Goal: Task Accomplishment & Management: Use online tool/utility

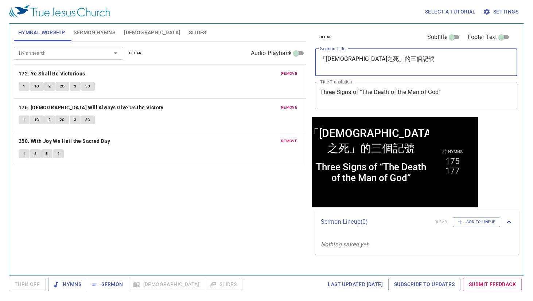
drag, startPoint x: 397, startPoint y: 59, endPoint x: 292, endPoint y: 61, distance: 105.4
click at [292, 61] on div "Hymnal Worship Sermon Hymns Bible Slides Hymn search Hymn search clear Audio Pl…" at bounding box center [266, 147] width 511 height 252
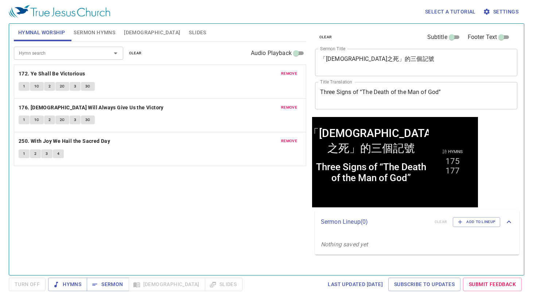
click at [402, 59] on textarea "「神人之死」的三個記號" at bounding box center [416, 62] width 192 height 14
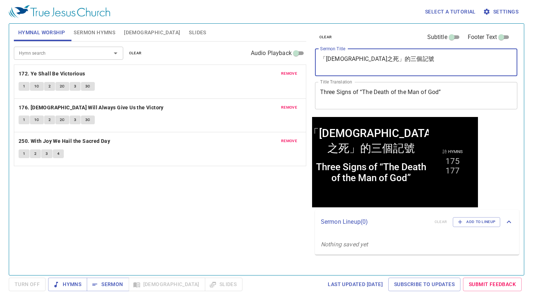
click at [402, 59] on textarea "「神人之死」的三個記號" at bounding box center [416, 62] width 192 height 14
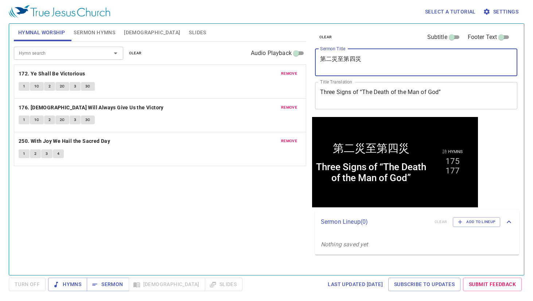
type textarea "第二災至第四災"
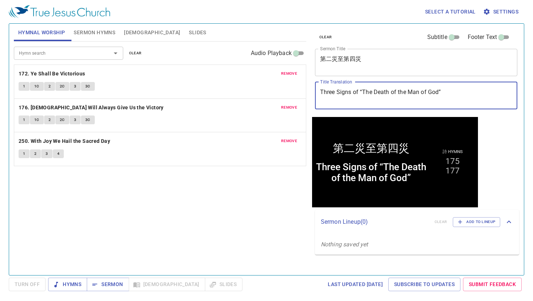
drag, startPoint x: 459, startPoint y: 92, endPoint x: 279, endPoint y: 87, distance: 180.9
click at [279, 87] on div "Hymnal Worship Sermon Hymns Bible Slides Hymn search Hymn search clear Audio Pl…" at bounding box center [266, 147] width 511 height 252
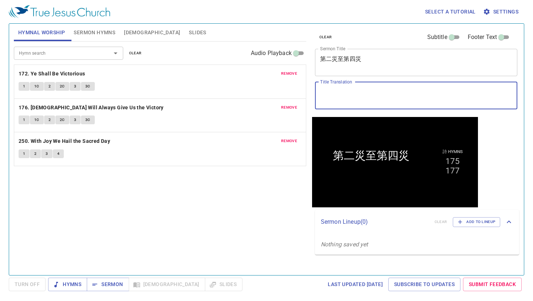
click at [379, 63] on textarea "第二災至第四災" at bounding box center [416, 62] width 192 height 14
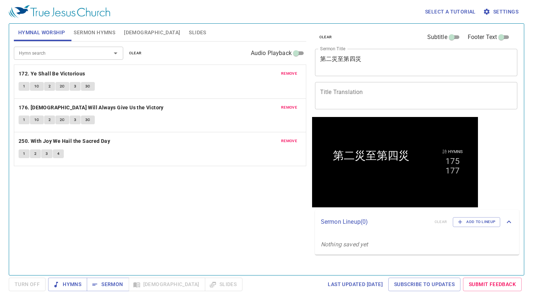
drag, startPoint x: 131, startPoint y: 55, endPoint x: 117, endPoint y: 51, distance: 14.6
click at [131, 55] on span "clear" at bounding box center [135, 53] width 13 height 7
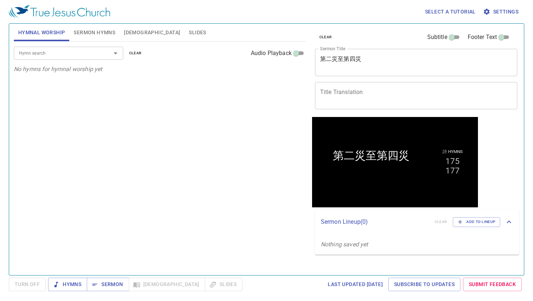
click at [86, 35] on span "Sermon Hymns" at bounding box center [95, 32] width 42 height 9
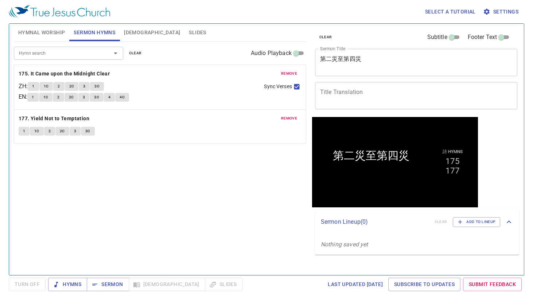
click at [135, 53] on span "clear" at bounding box center [135, 53] width 13 height 7
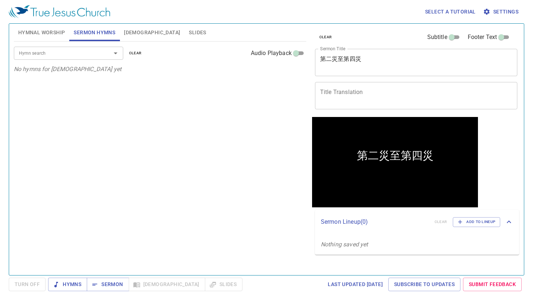
click at [59, 53] on input "Hymn search" at bounding box center [57, 53] width 83 height 8
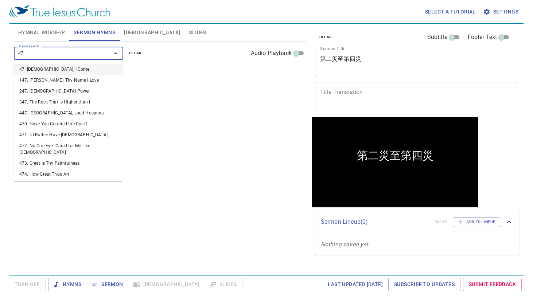
type input "474"
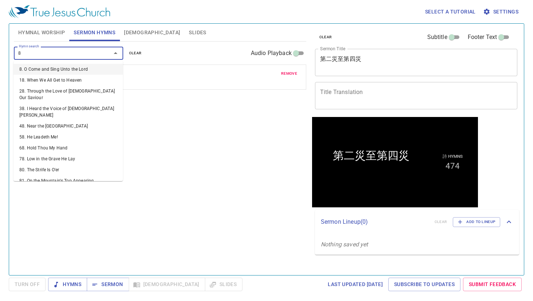
type input "87"
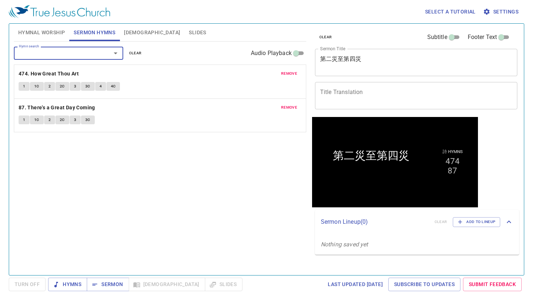
click at [38, 35] on span "Hymnal Worship" at bounding box center [41, 32] width 47 height 9
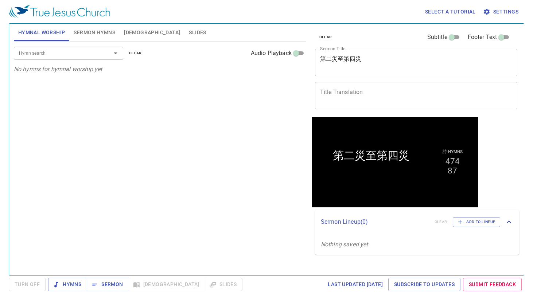
click at [379, 62] on textarea "第二災至第四災" at bounding box center [416, 62] width 192 height 14
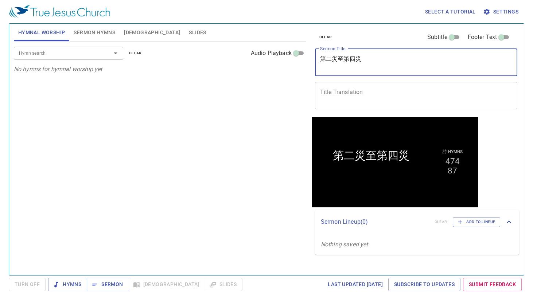
click at [101, 284] on span "Sermon" at bounding box center [108, 284] width 30 height 9
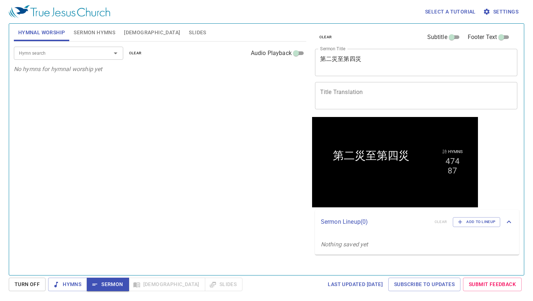
click at [374, 96] on textarea "Title Translation" at bounding box center [416, 96] width 192 height 14
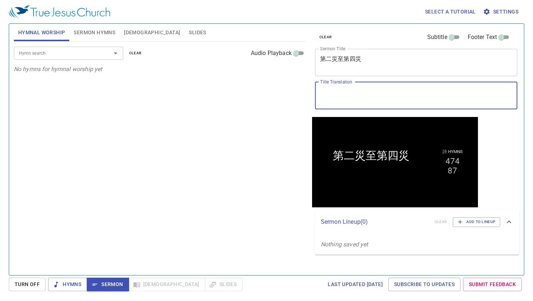
click at [374, 96] on textarea "Title Translation" at bounding box center [416, 96] width 192 height 14
type textarea "T"
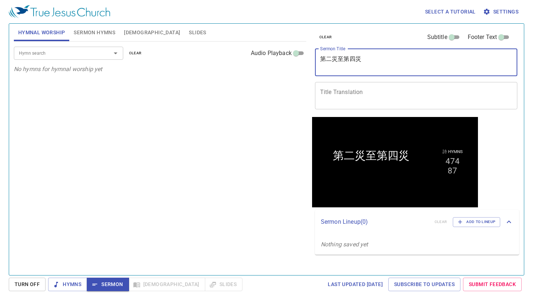
click at [381, 66] on textarea "第二災至第四災" at bounding box center [416, 62] width 192 height 14
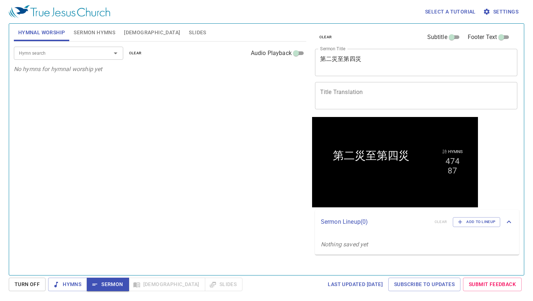
click at [374, 91] on textarea "Title Translation" at bounding box center [416, 96] width 192 height 14
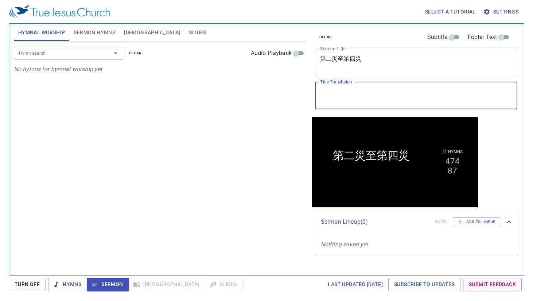
paste textarea "Second to Fourth Plagues"
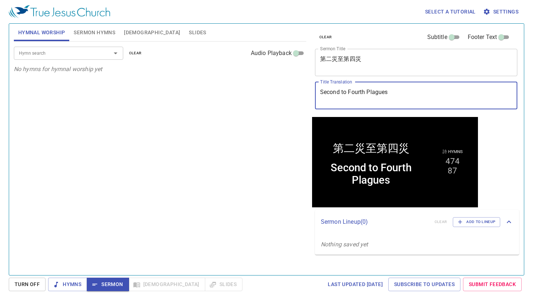
type textarea "Second to Fourth Plagues"
click at [83, 53] on input "Hymn search" at bounding box center [57, 53] width 83 height 8
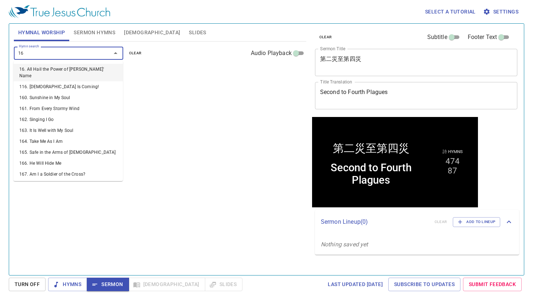
type input "166"
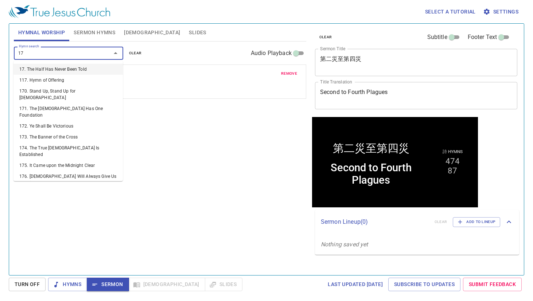
type input "170"
type input "171"
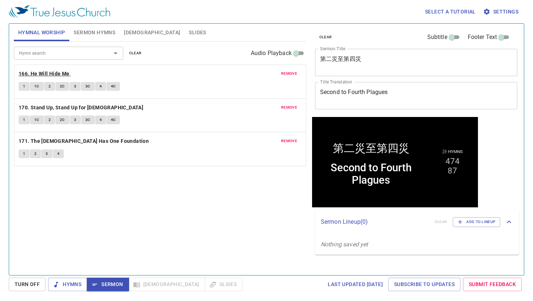
click at [43, 73] on b "166. He Will Hide Me" at bounding box center [44, 73] width 51 height 9
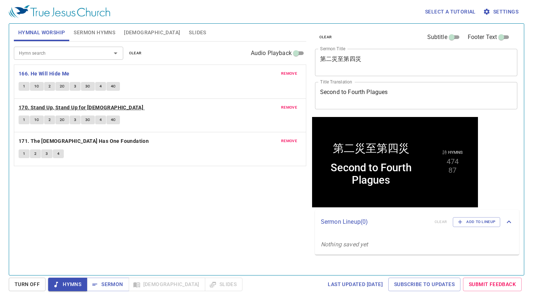
click at [85, 107] on b "170. Stand Up, Stand Up for [DEMOGRAPHIC_DATA]" at bounding box center [81, 107] width 125 height 9
click at [113, 285] on span "Sermon" at bounding box center [108, 284] width 30 height 9
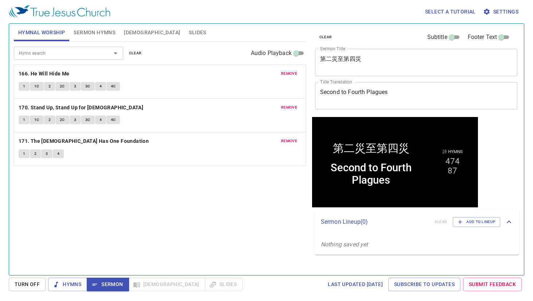
click at [101, 30] on span "Sermon Hymns" at bounding box center [95, 32] width 42 height 9
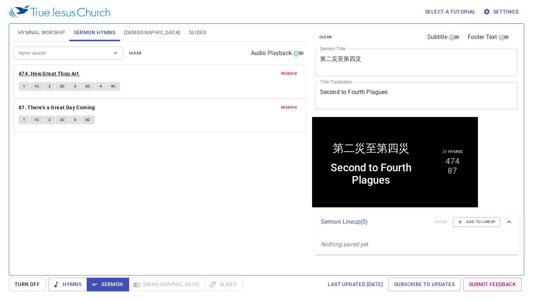
click at [50, 74] on b "474. How Great Thou Art" at bounding box center [49, 73] width 60 height 9
click at [134, 188] on div "Hymn search Hymn search clear Audio Playback remove 474. How Great Thou Art 1 1…" at bounding box center [160, 155] width 292 height 227
click at [104, 282] on span "Sermon" at bounding box center [108, 284] width 30 height 9
click at [189, 32] on span "Slides" at bounding box center [197, 32] width 17 height 9
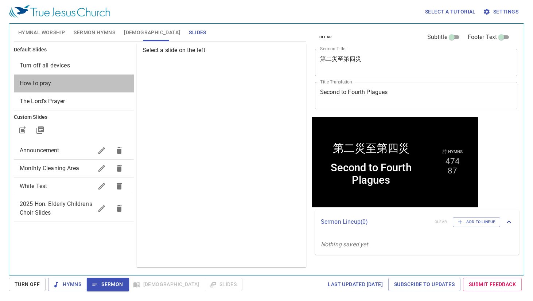
click at [70, 88] on div "How to pray" at bounding box center [74, 83] width 120 height 17
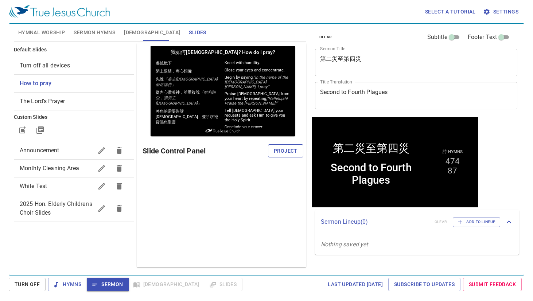
click at [280, 149] on span "Project" at bounding box center [286, 151] width 24 height 9
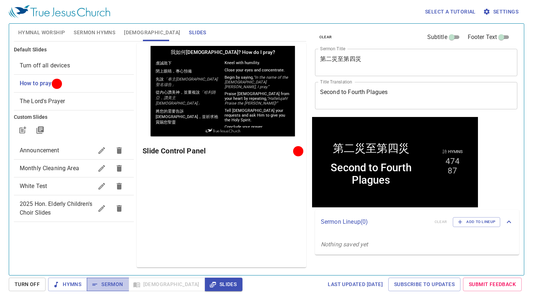
click at [109, 281] on span "Sermon" at bounding box center [108, 284] width 30 height 9
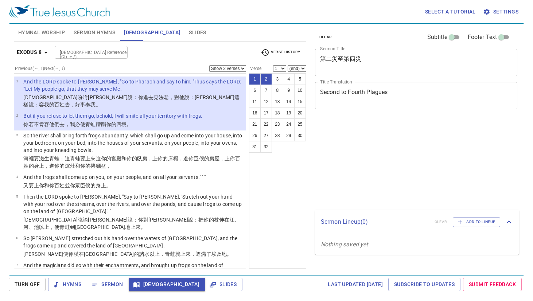
select select "2"
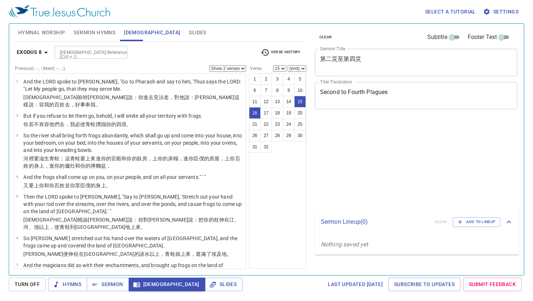
select select "2"
select select "15"
select select "2"
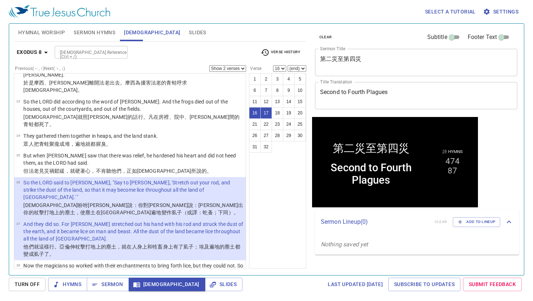
select select "18"
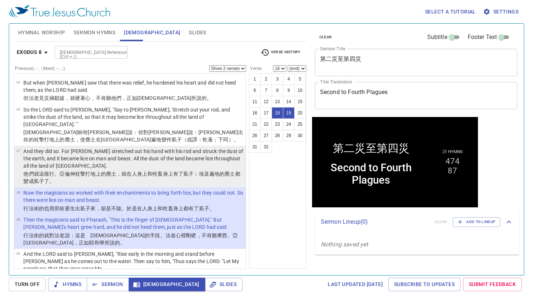
scroll to position [486, 0]
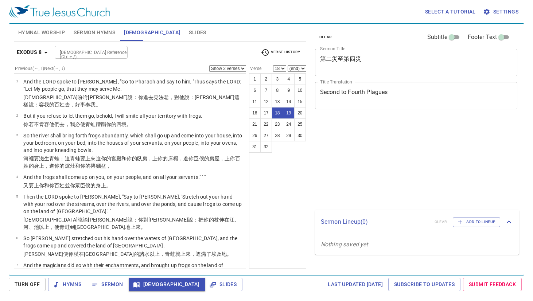
select select "2"
select select "18"
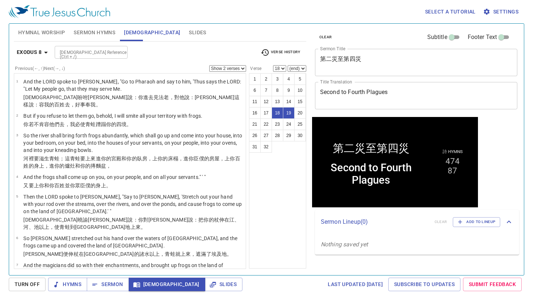
scroll to position [486, 0]
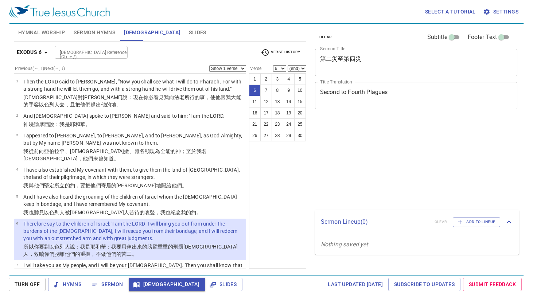
select select "6"
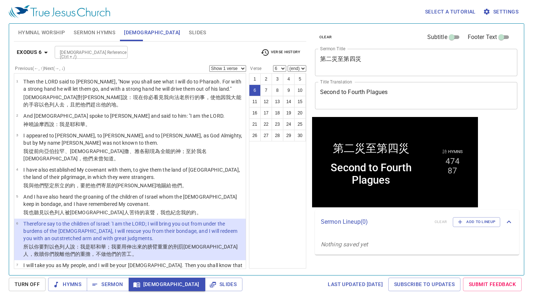
scroll to position [109, 0]
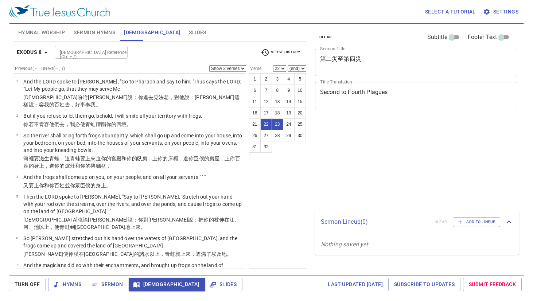
select select "2"
select select "22"
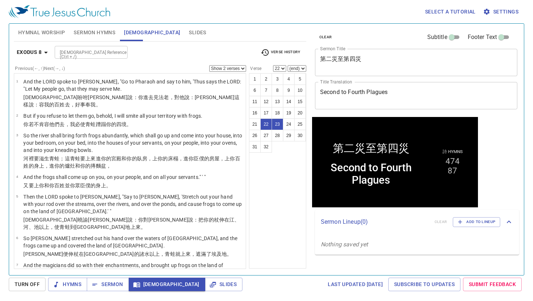
scroll to position [643, 0]
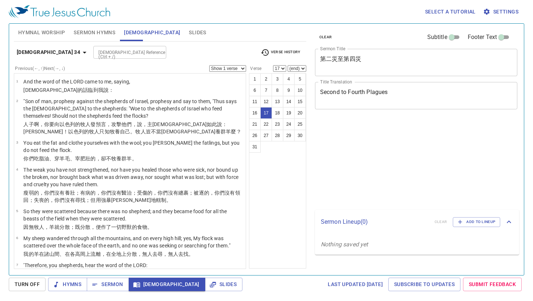
select select "17"
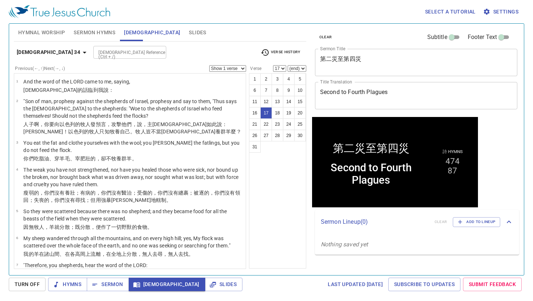
scroll to position [434, 0]
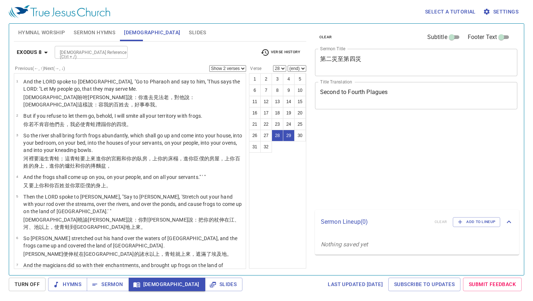
select select "2"
select select "28"
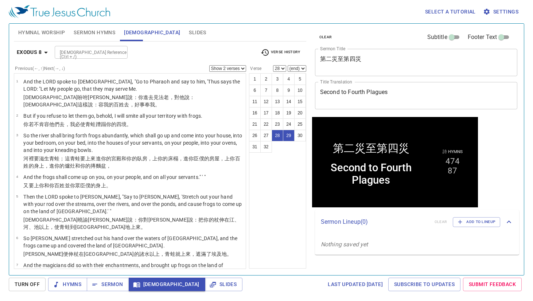
scroll to position [795, 0]
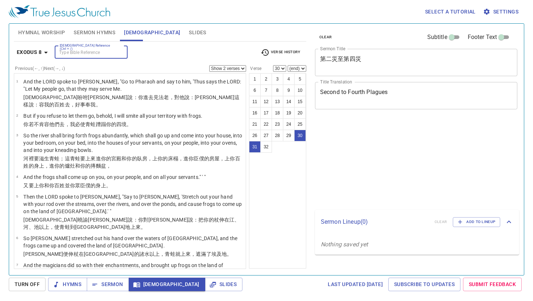
select select "2"
select select "30"
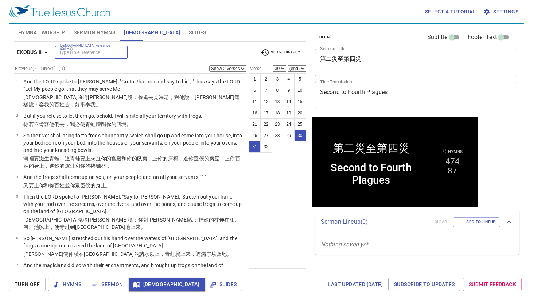
scroll to position [795, 0]
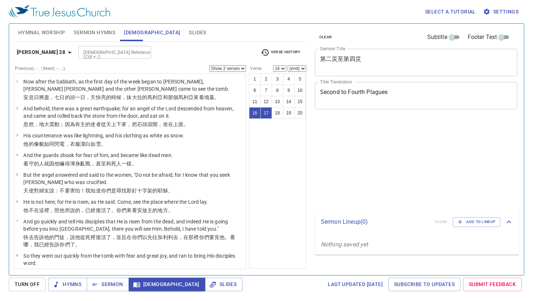
select select "2"
select select "16"
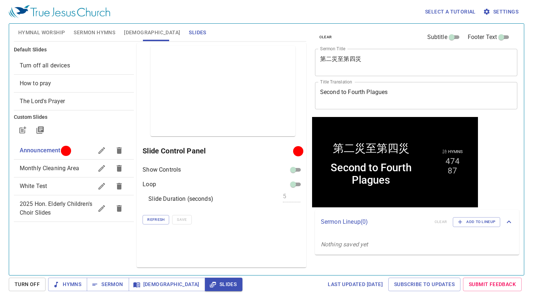
click at [61, 173] on div "Monthly Cleaning Area" at bounding box center [74, 168] width 120 height 17
click at [297, 154] on span "Project" at bounding box center [286, 151] width 24 height 9
